Goal: Information Seeking & Learning: Learn about a topic

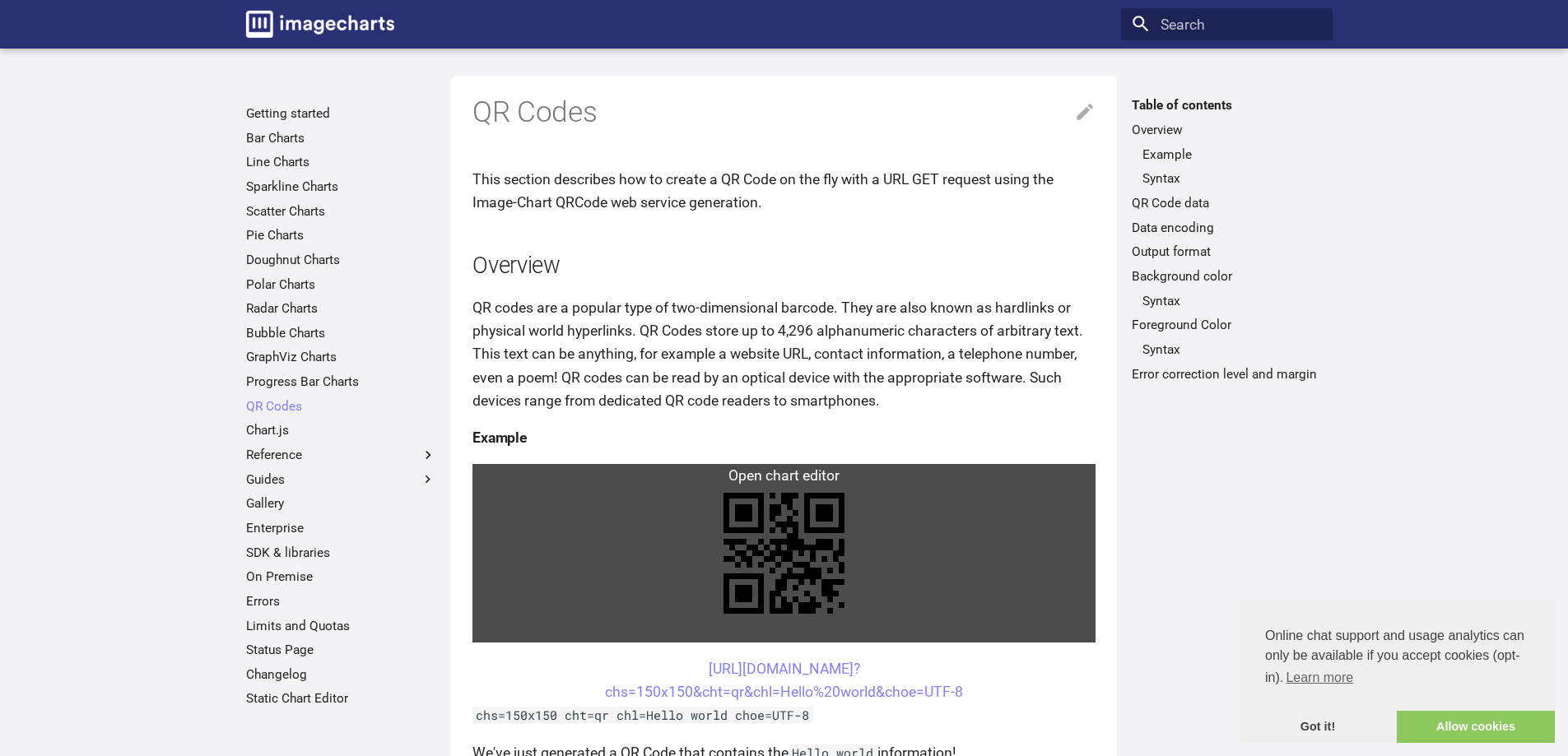
click at [814, 524] on link at bounding box center [784, 554] width 623 height 179
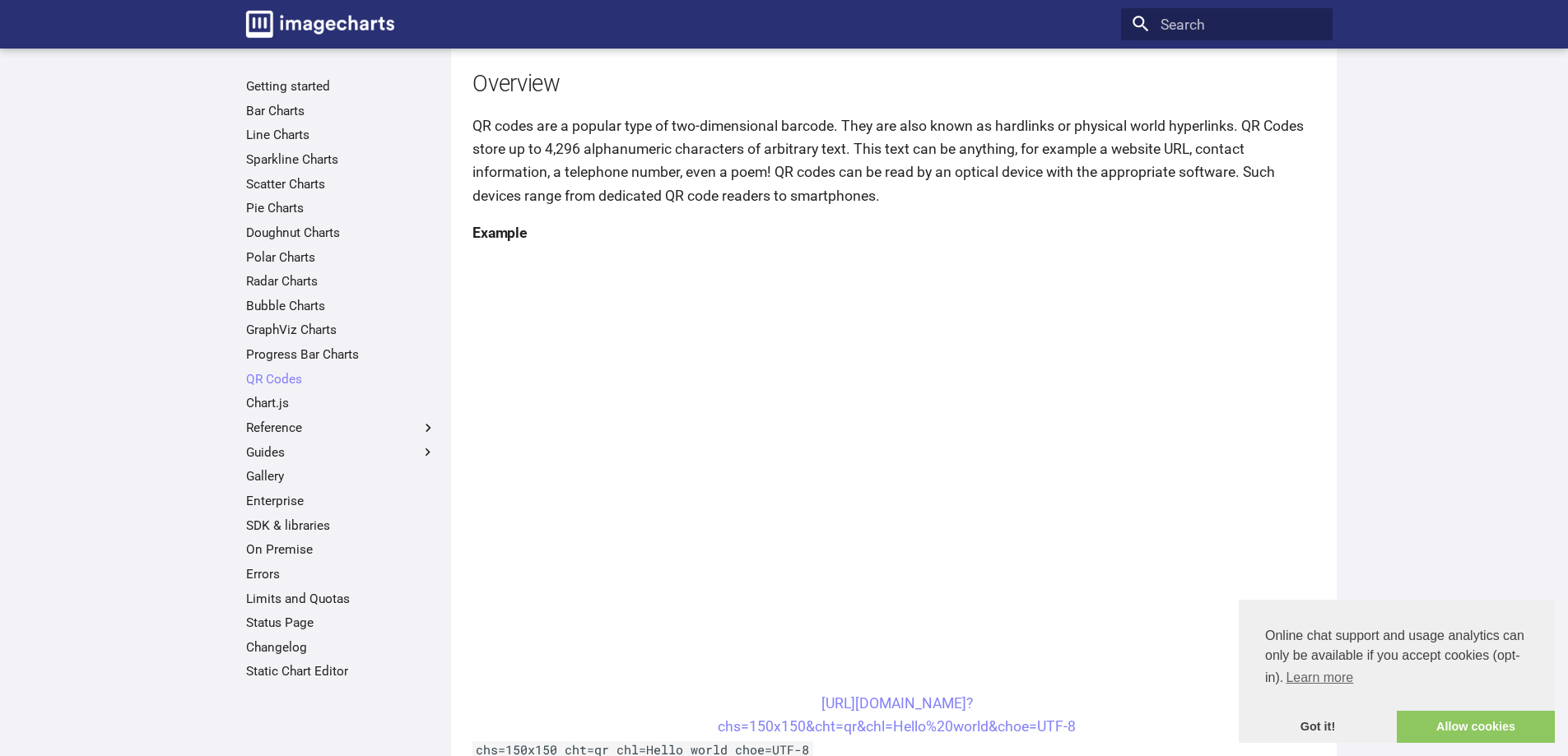
scroll to position [246, 0]
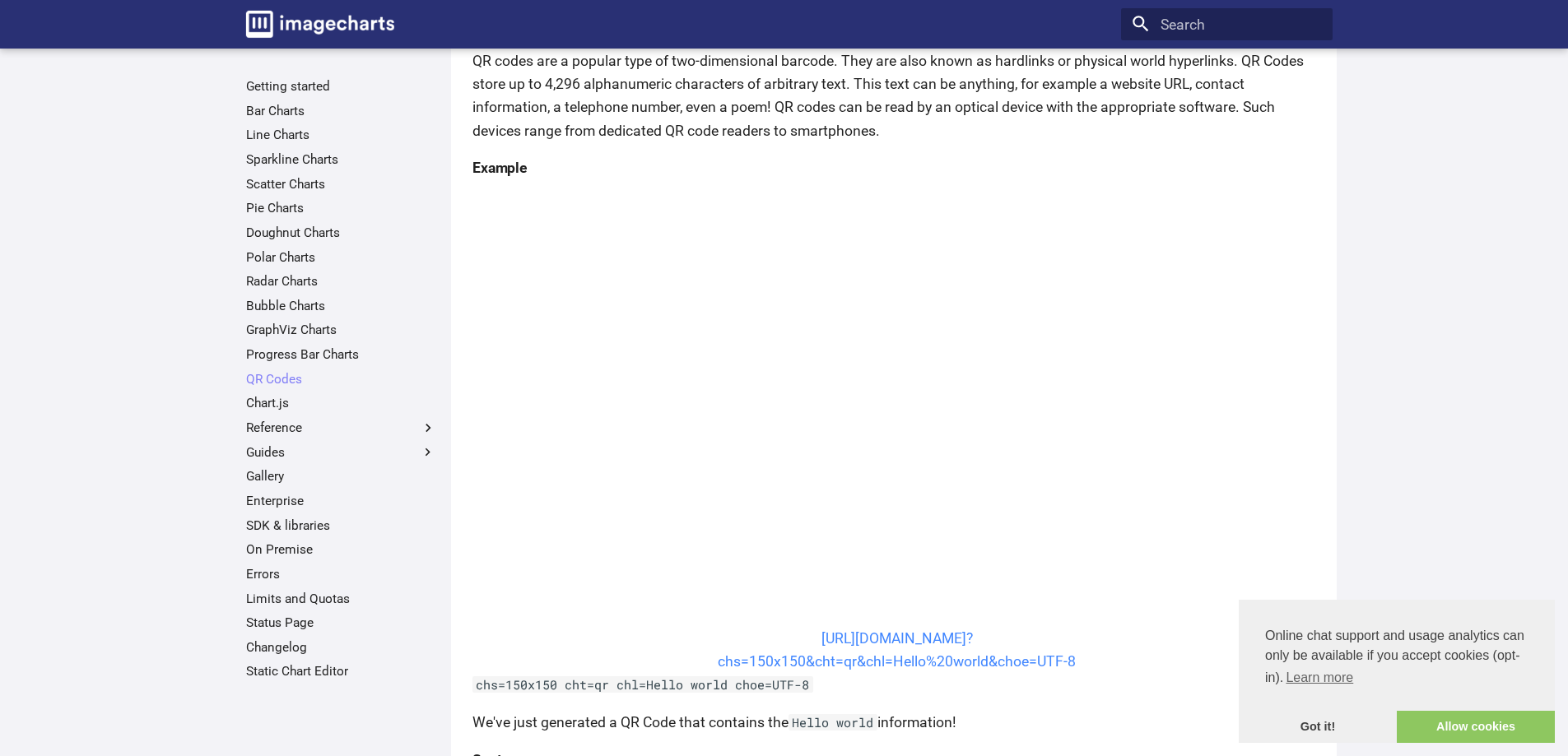
click at [945, 638] on link "[URL][DOMAIN_NAME]? chs=150x150&cht=qr&chl=Hello%20world&choe=UTF-8" at bounding box center [897, 650] width 358 height 39
click at [278, 375] on link "QR Codes" at bounding box center [341, 378] width 190 height 17
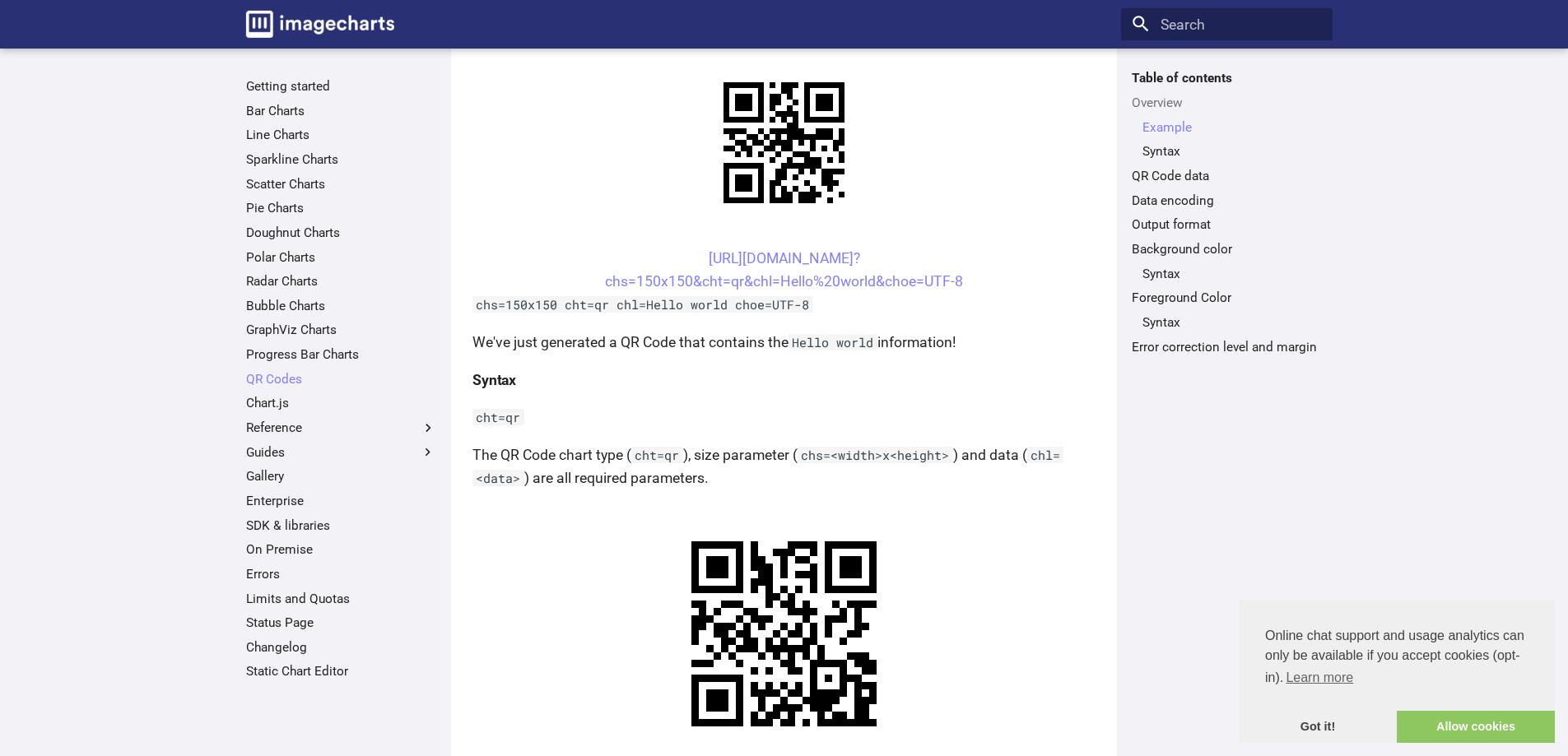
scroll to position [412, 0]
click at [755, 272] on link "[URL][DOMAIN_NAME]? chs=150x150&cht=qr&chl=Hello%20world&choe=UTF-8" at bounding box center [784, 269] width 358 height 39
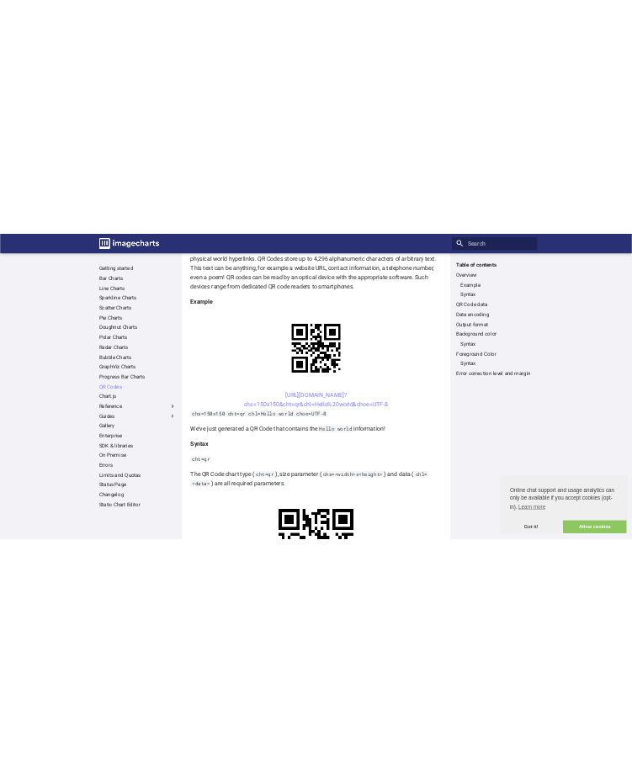
scroll to position [337, 0]
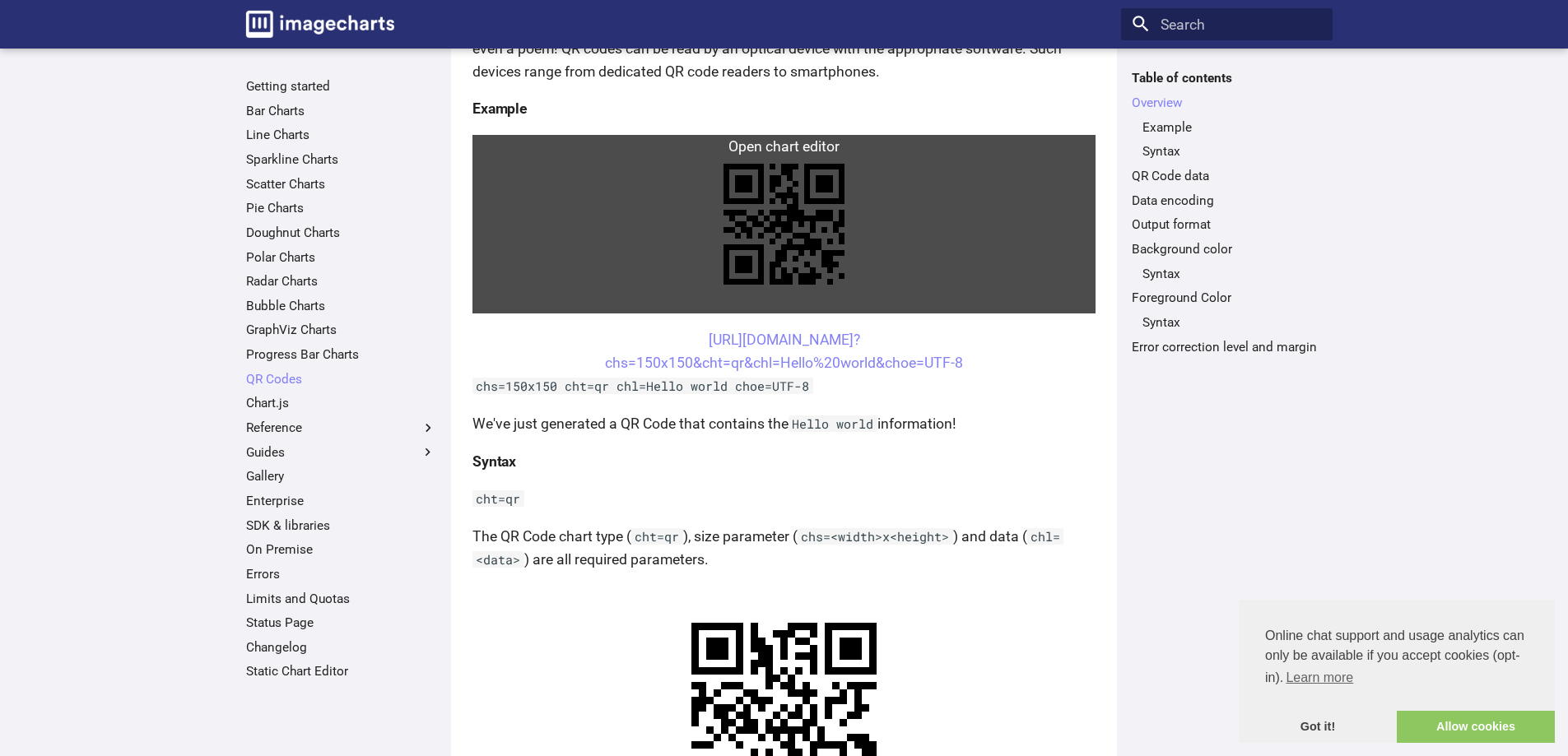
click at [798, 235] on link at bounding box center [784, 224] width 623 height 179
